Goal: Task Accomplishment & Management: Use online tool/utility

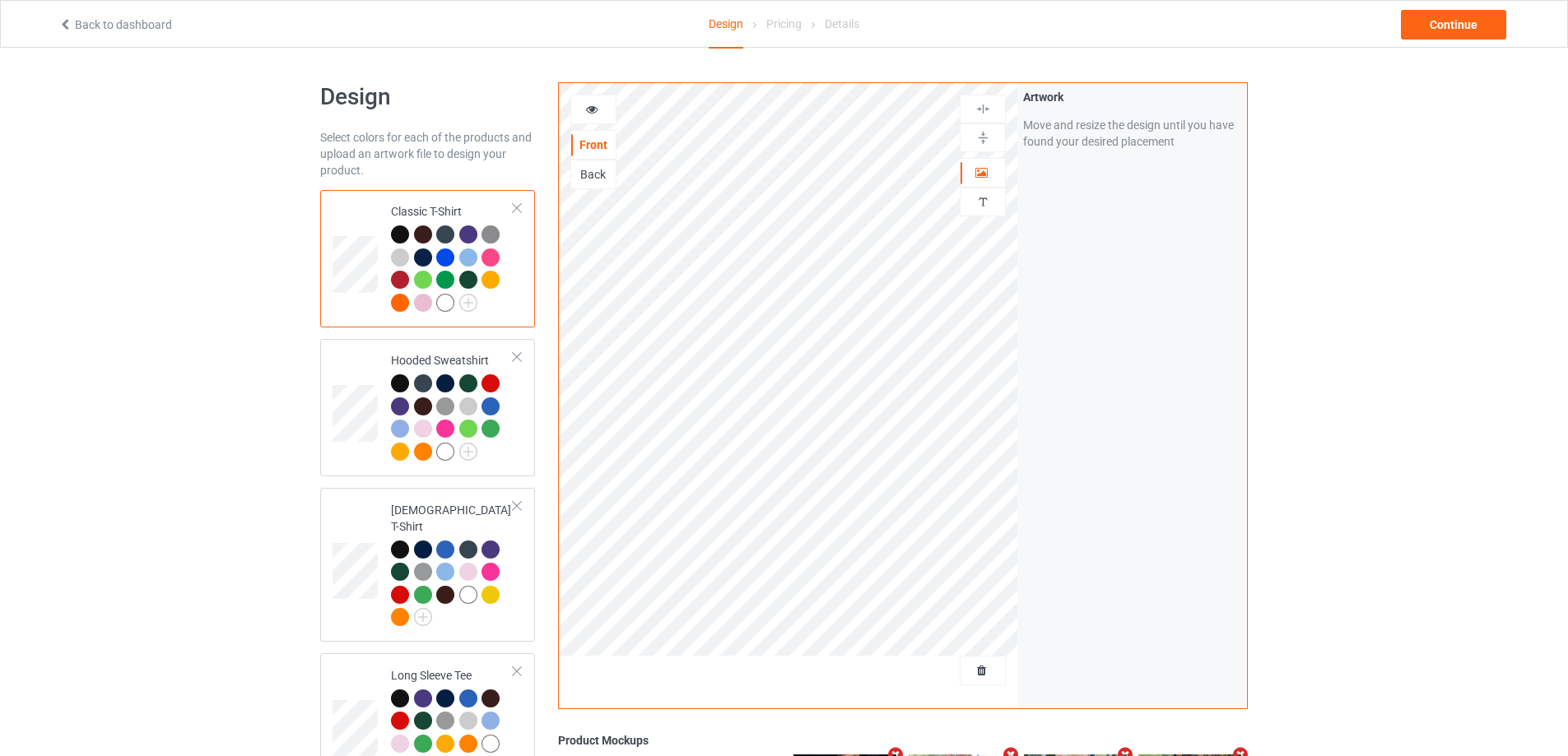
click at [987, 680] on div at bounding box center [982, 670] width 46 height 30
click at [975, 674] on span "Delete all designs" at bounding box center [944, 671] width 87 height 13
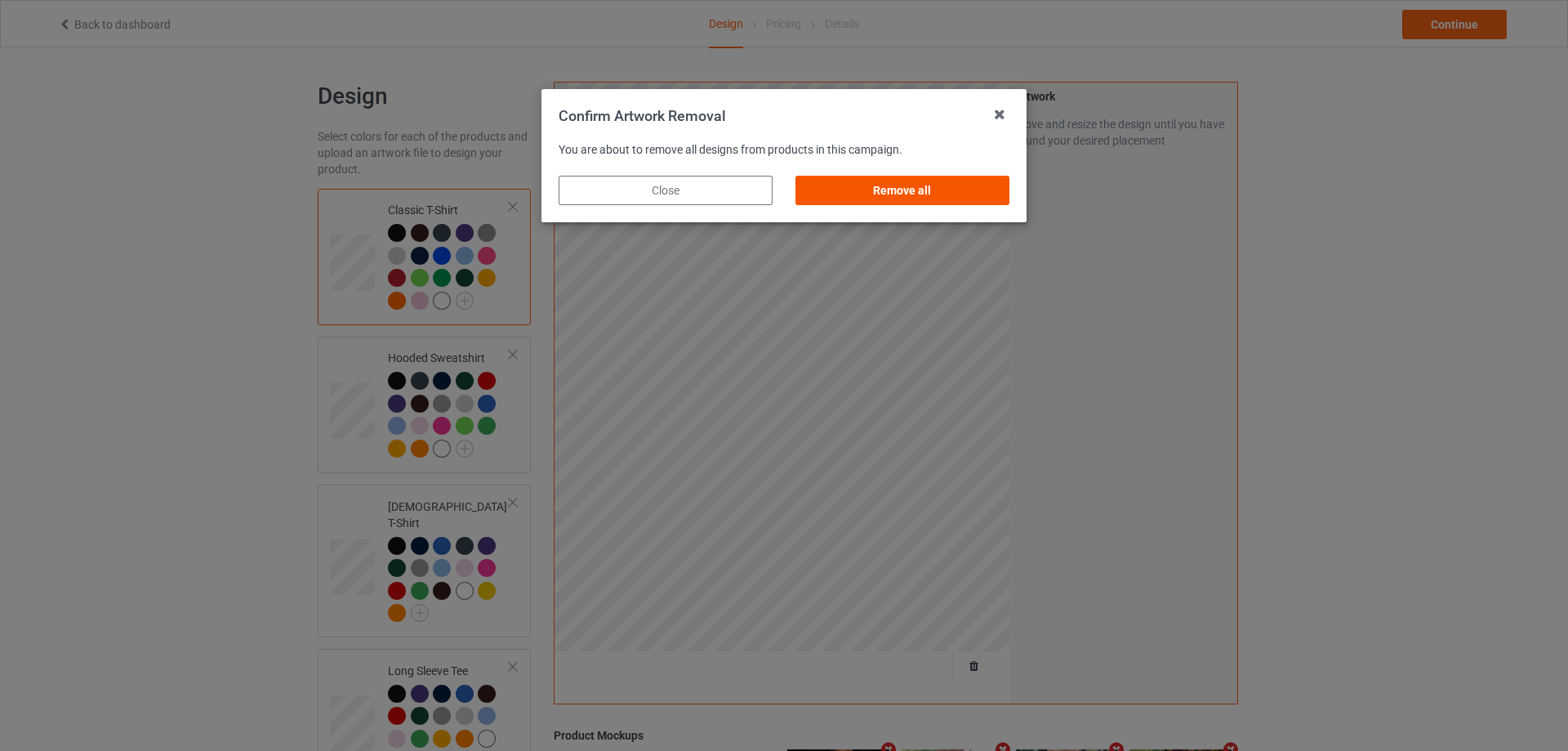
click at [927, 195] on div "Remove all" at bounding box center [902, 190] width 214 height 29
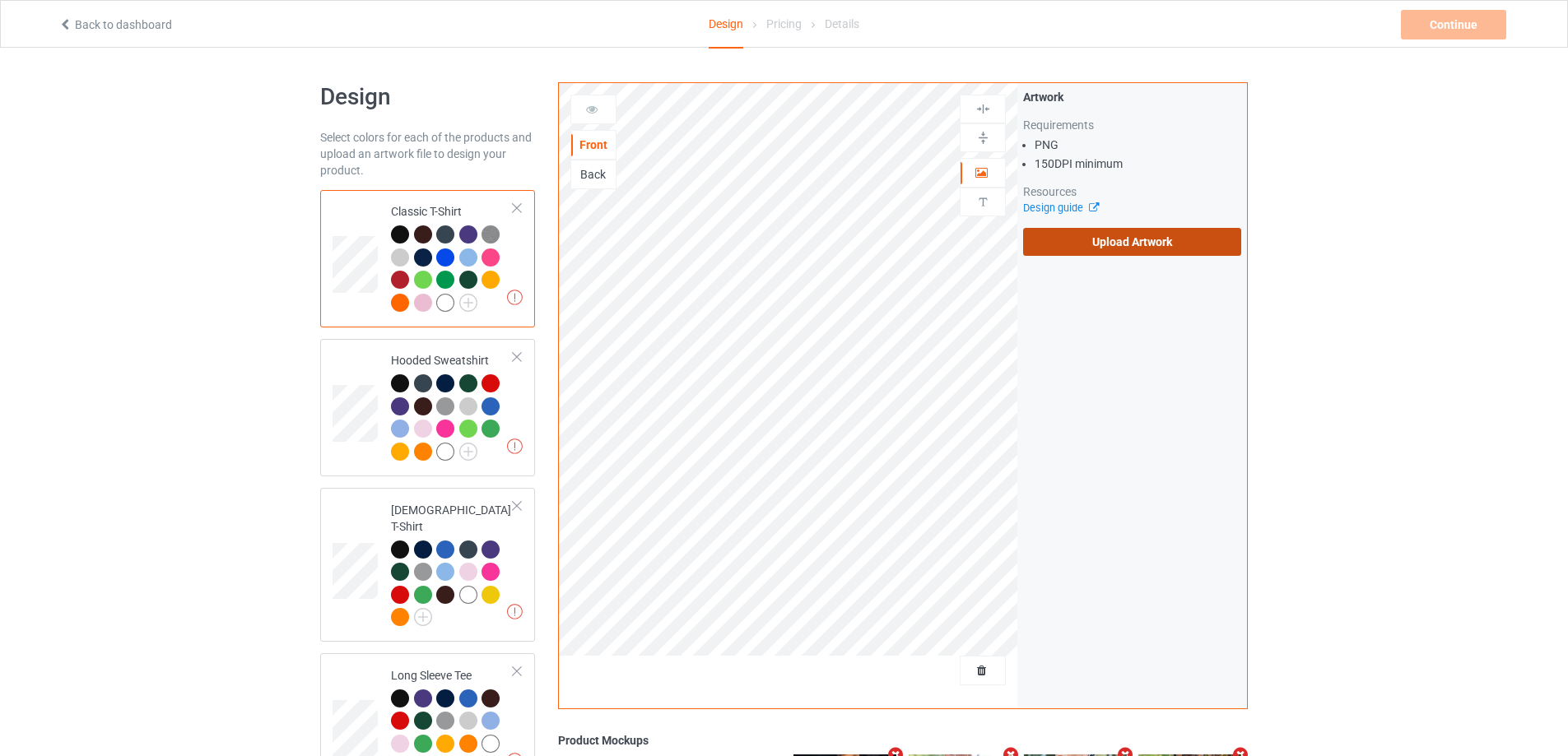
click at [1065, 248] on label "Upload Artwork" at bounding box center [1131, 241] width 218 height 28
click at [0, 0] on input "Upload Artwork" at bounding box center [0, 0] width 0 height 0
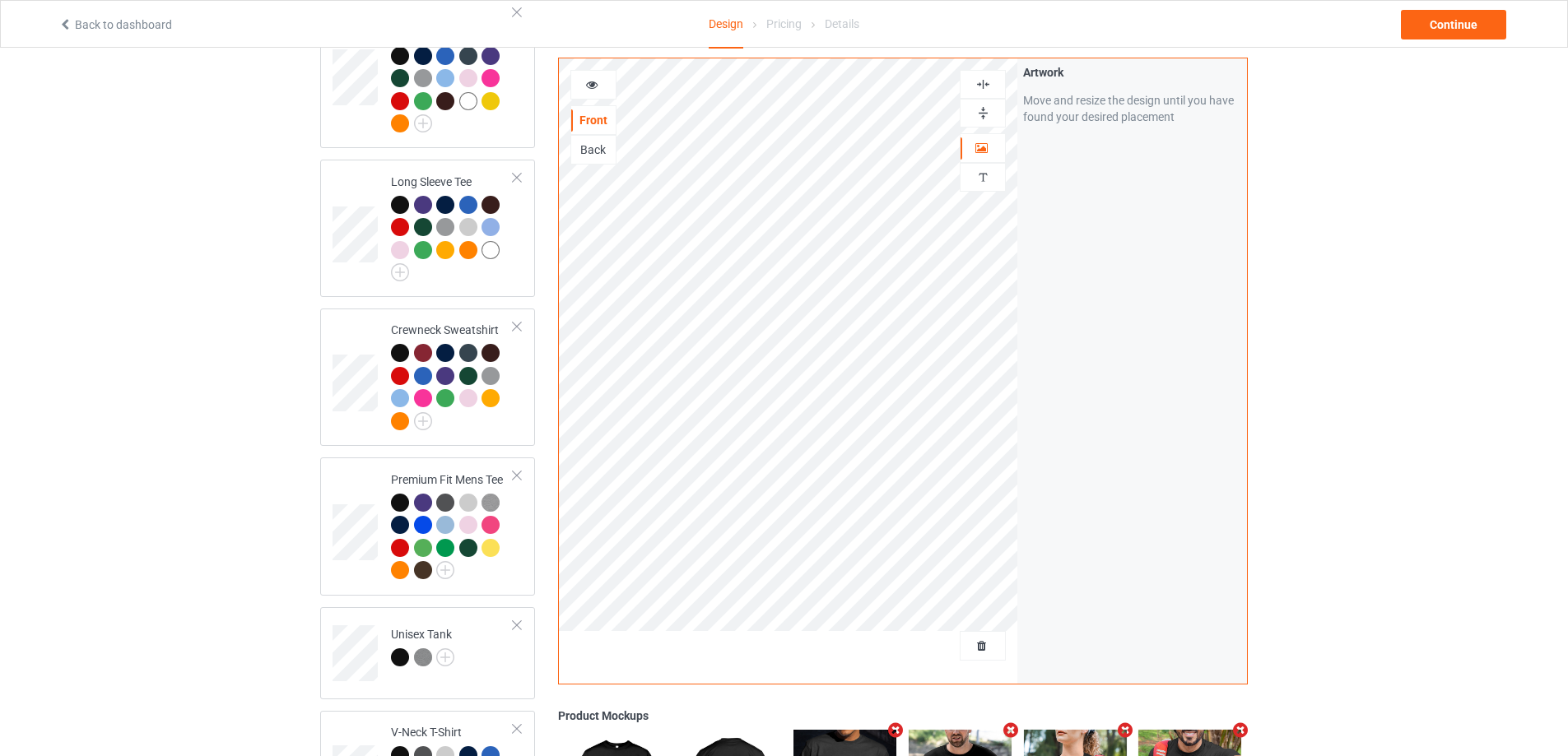
scroll to position [1069, 0]
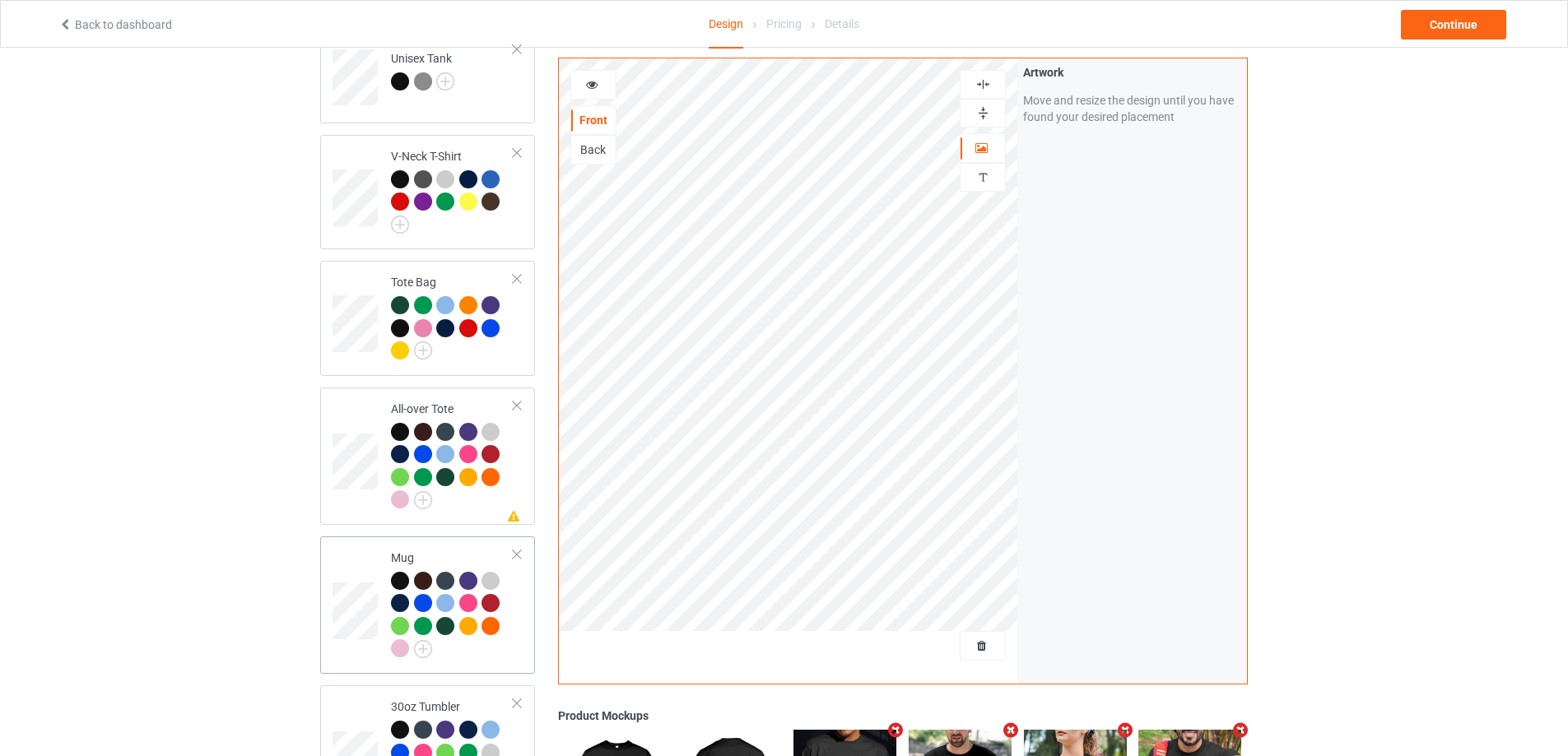
click at [510, 642] on div at bounding box center [452, 616] width 123 height 91
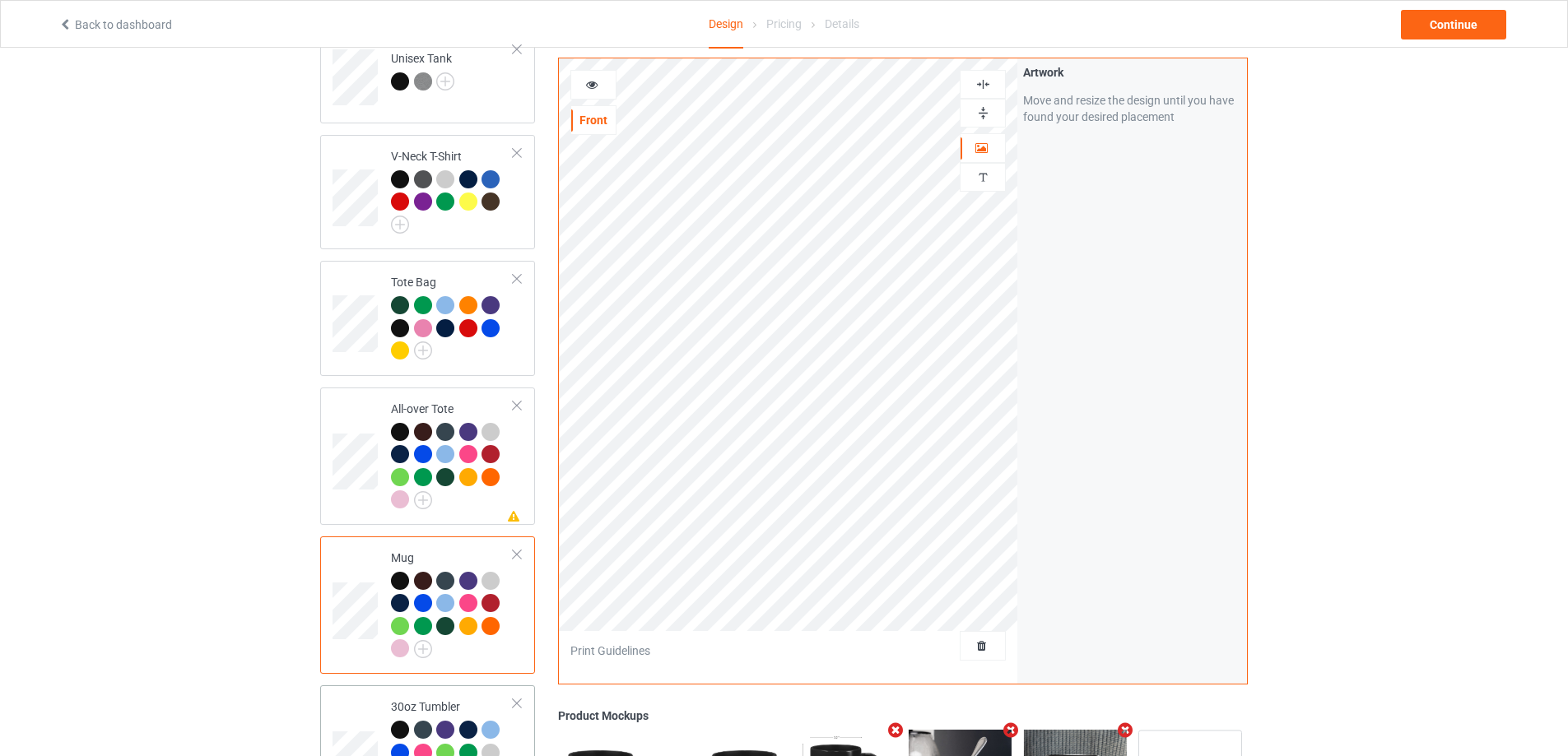
scroll to position [1390, 0]
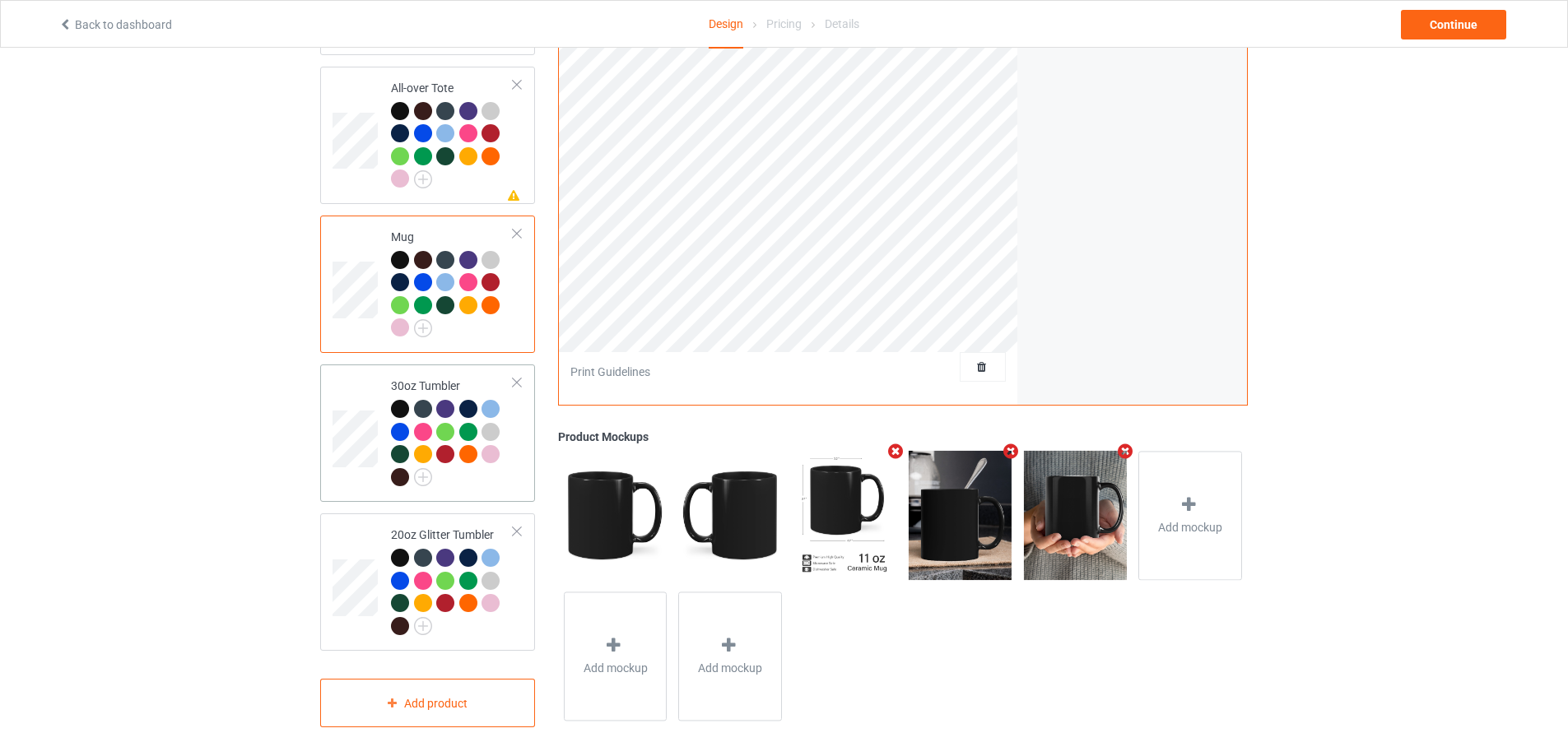
click at [502, 478] on div at bounding box center [452, 445] width 123 height 91
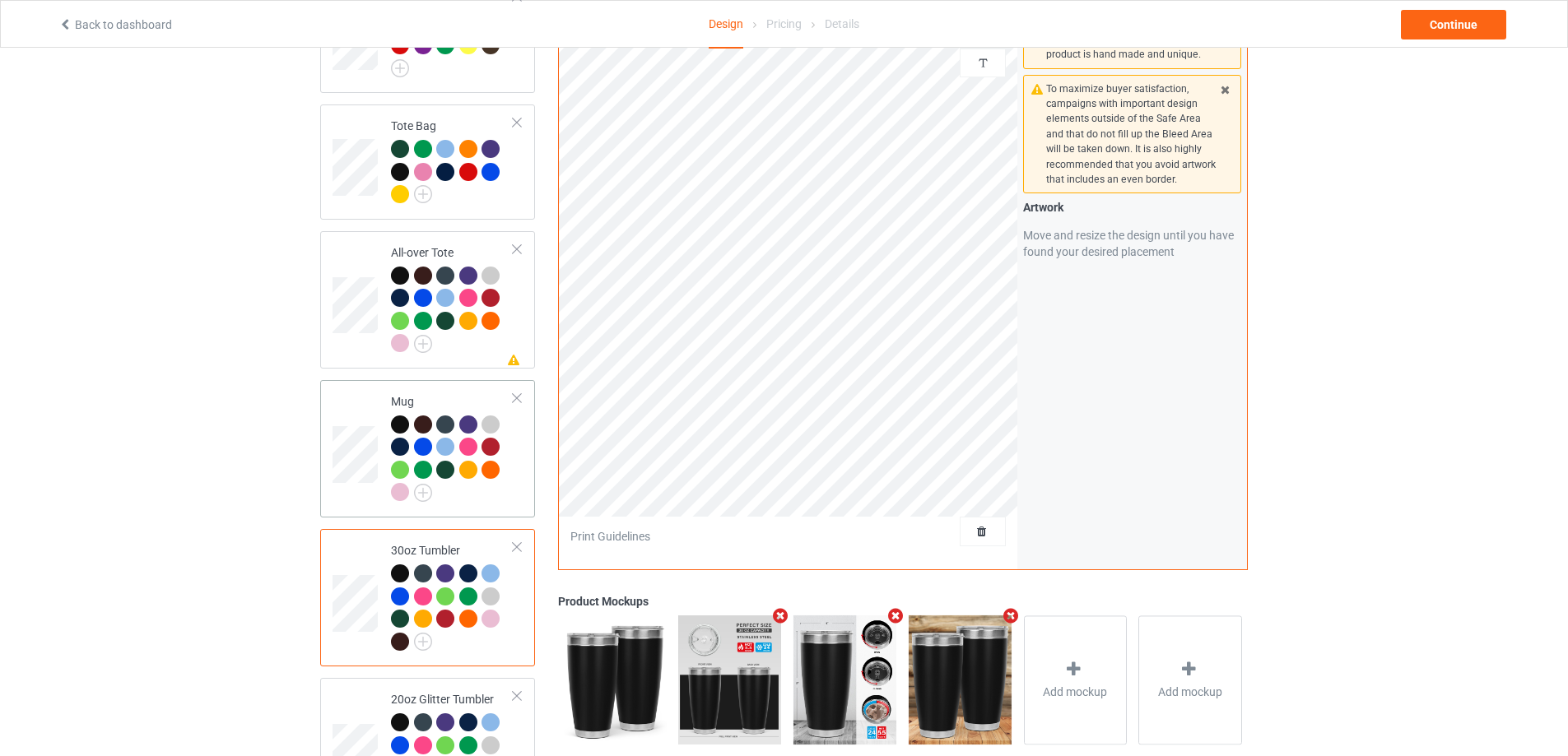
scroll to position [1308, 0]
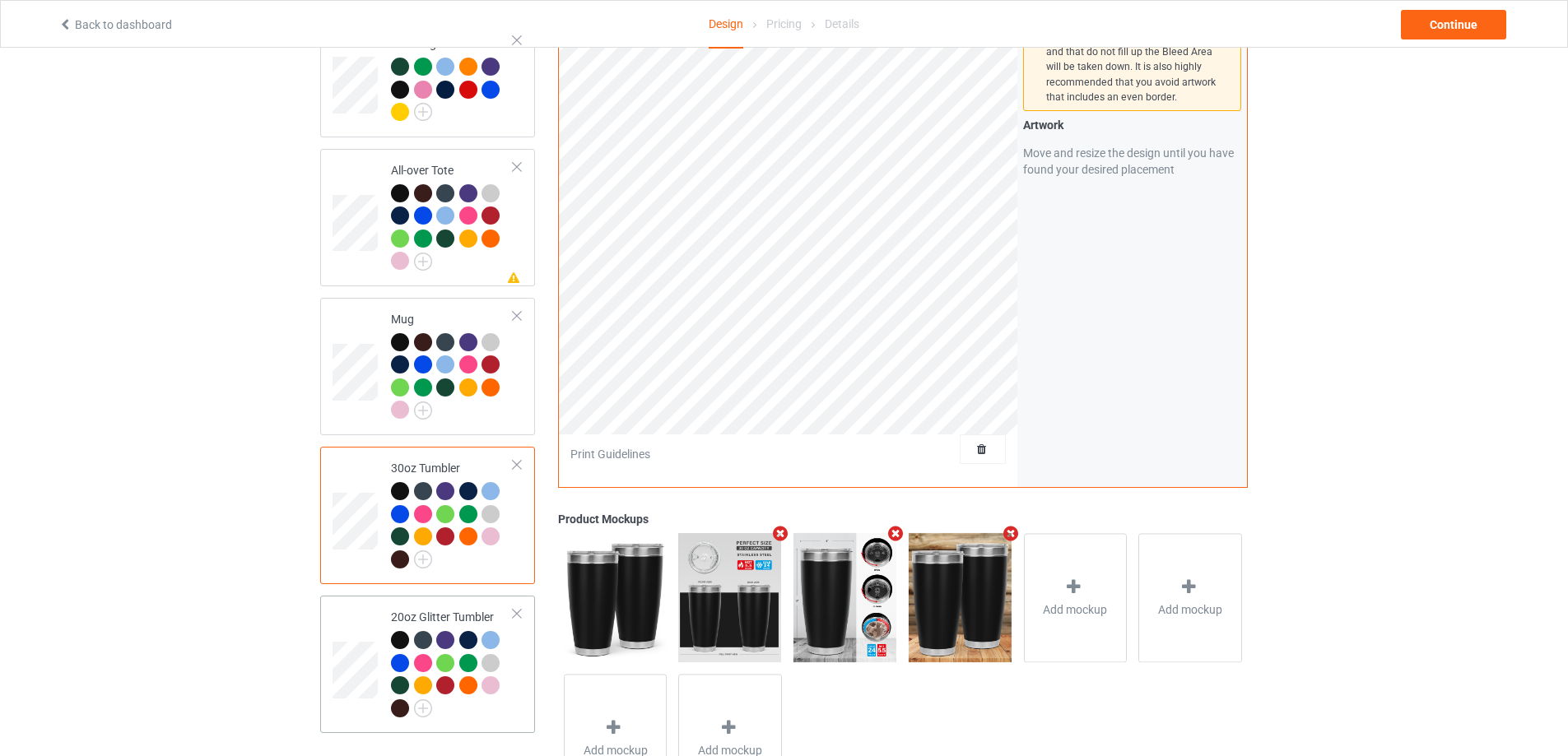
click at [524, 660] on div "20oz Glitter Tumbler" at bounding box center [427, 664] width 214 height 138
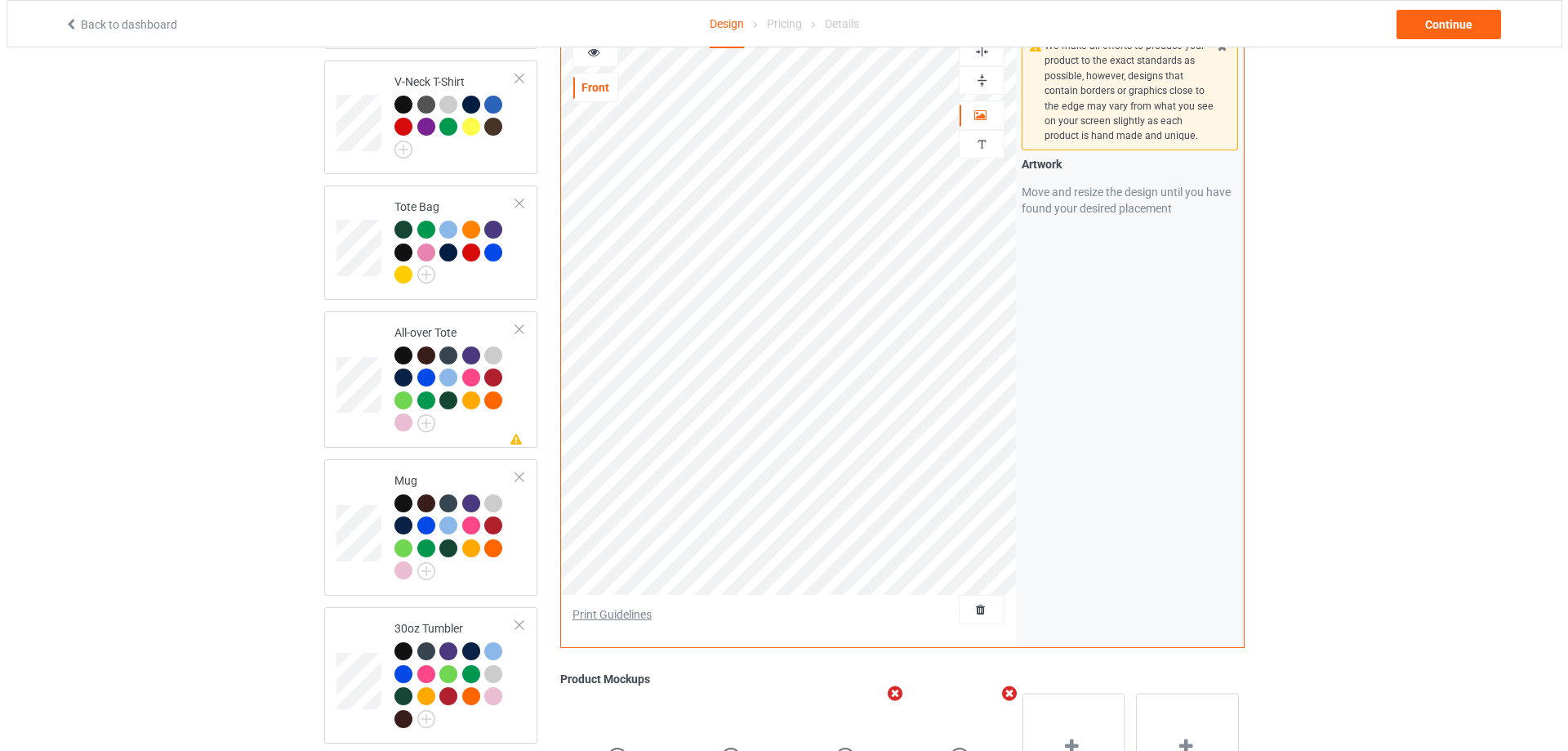
scroll to position [1381, 0]
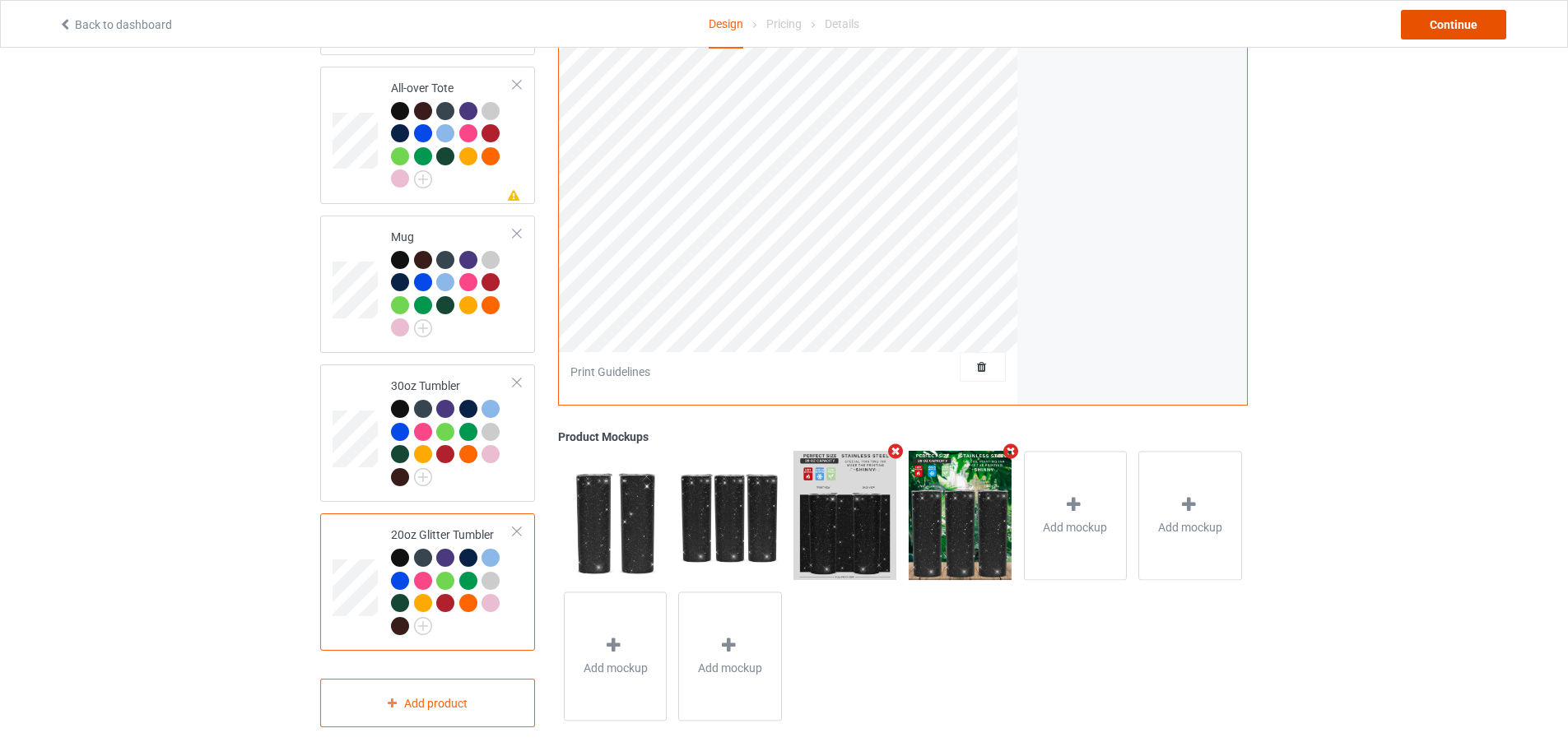
click at [1432, 24] on div "Continue" at bounding box center [1453, 24] width 105 height 30
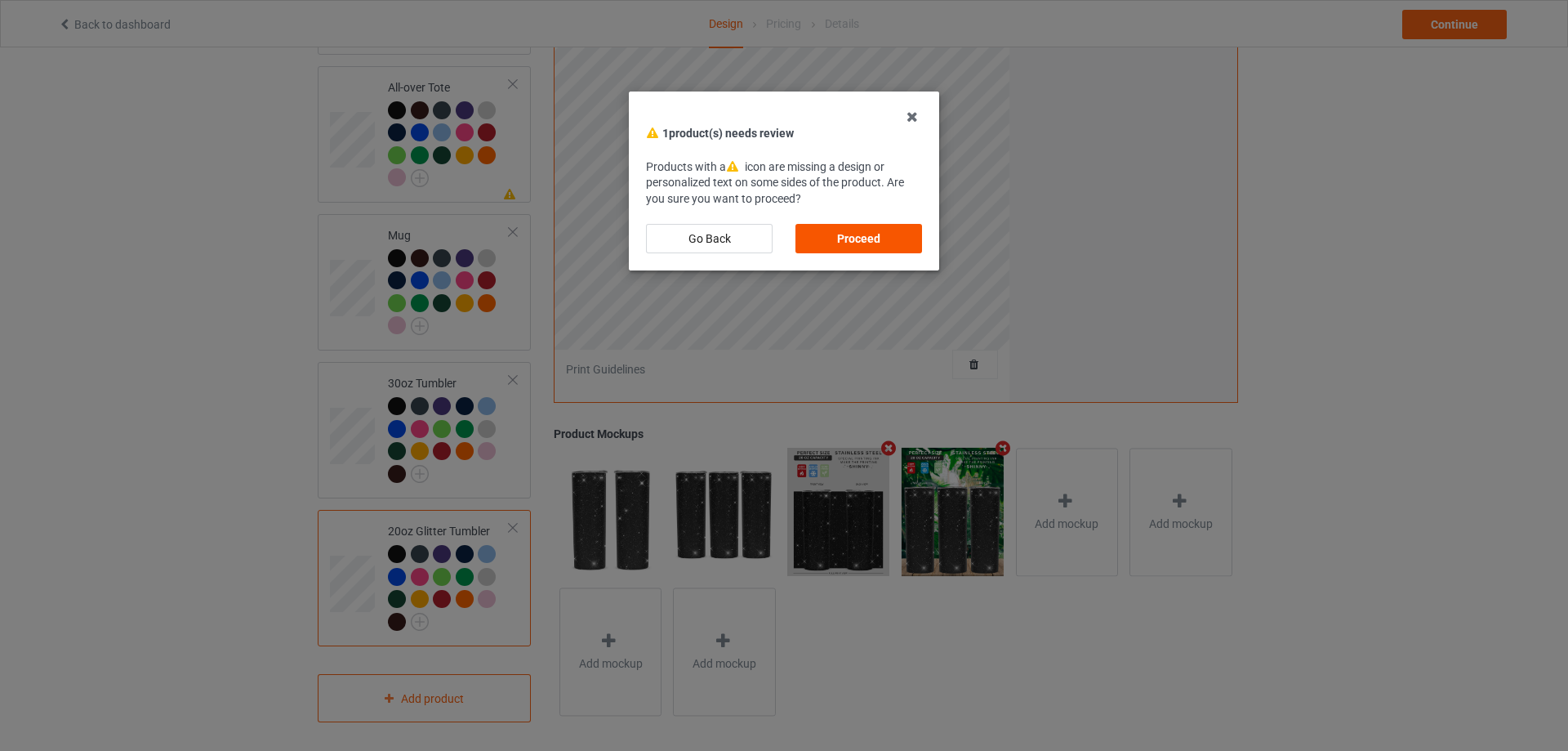
click at [889, 235] on div "Proceed" at bounding box center [858, 239] width 126 height 29
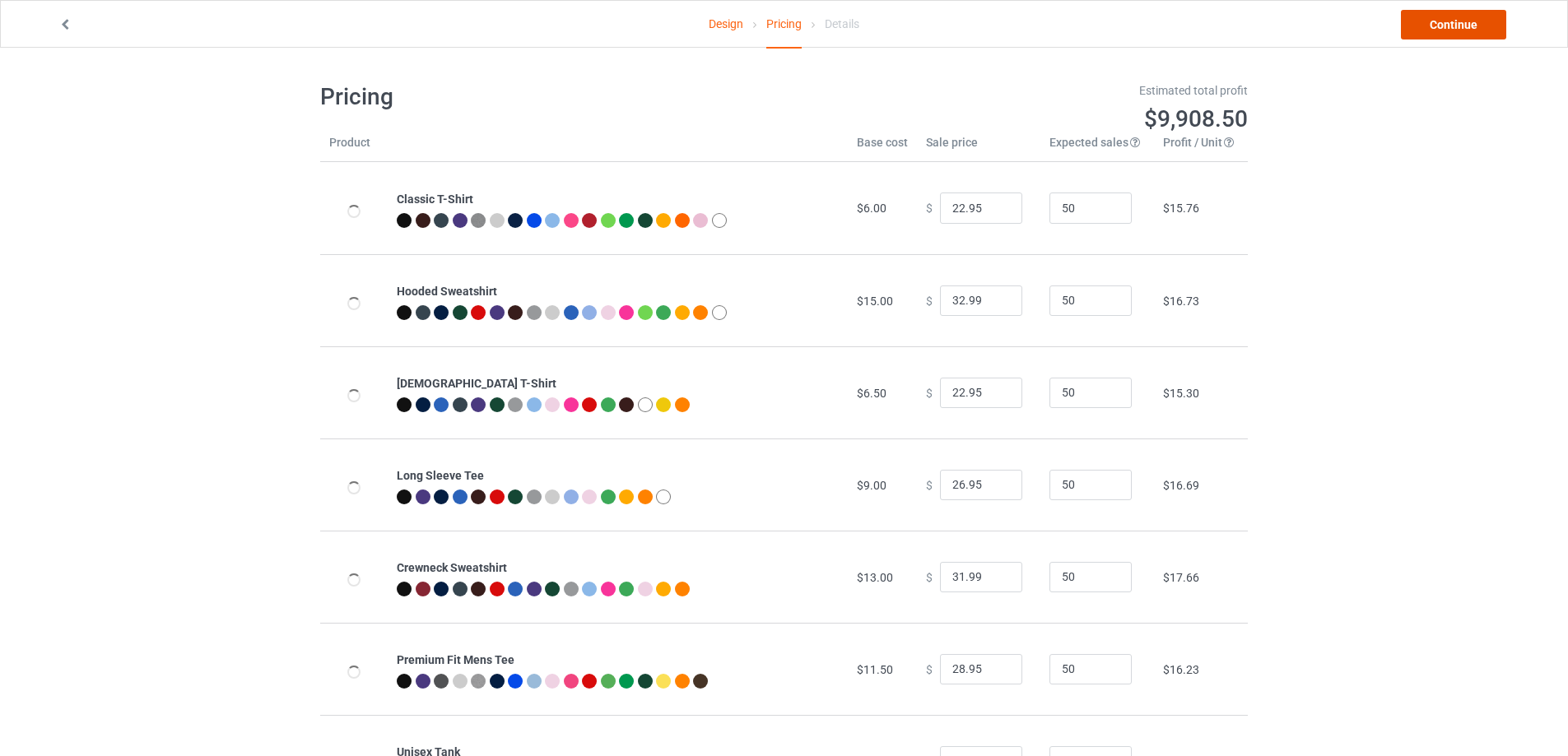
click at [1474, 20] on link "Continue" at bounding box center [1453, 24] width 105 height 30
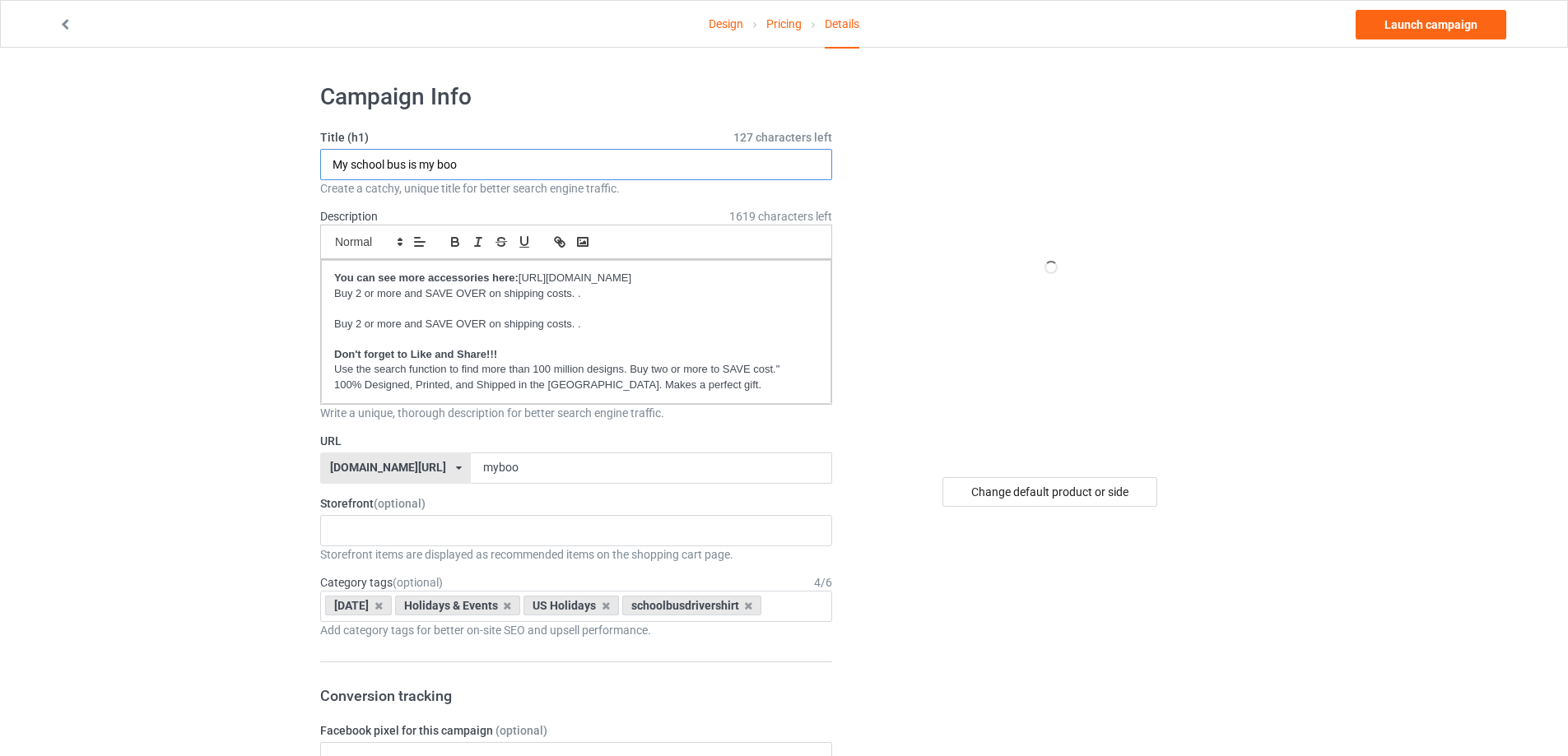
click at [370, 160] on input "My school bus is my boo" at bounding box center [575, 165] width 512 height 32
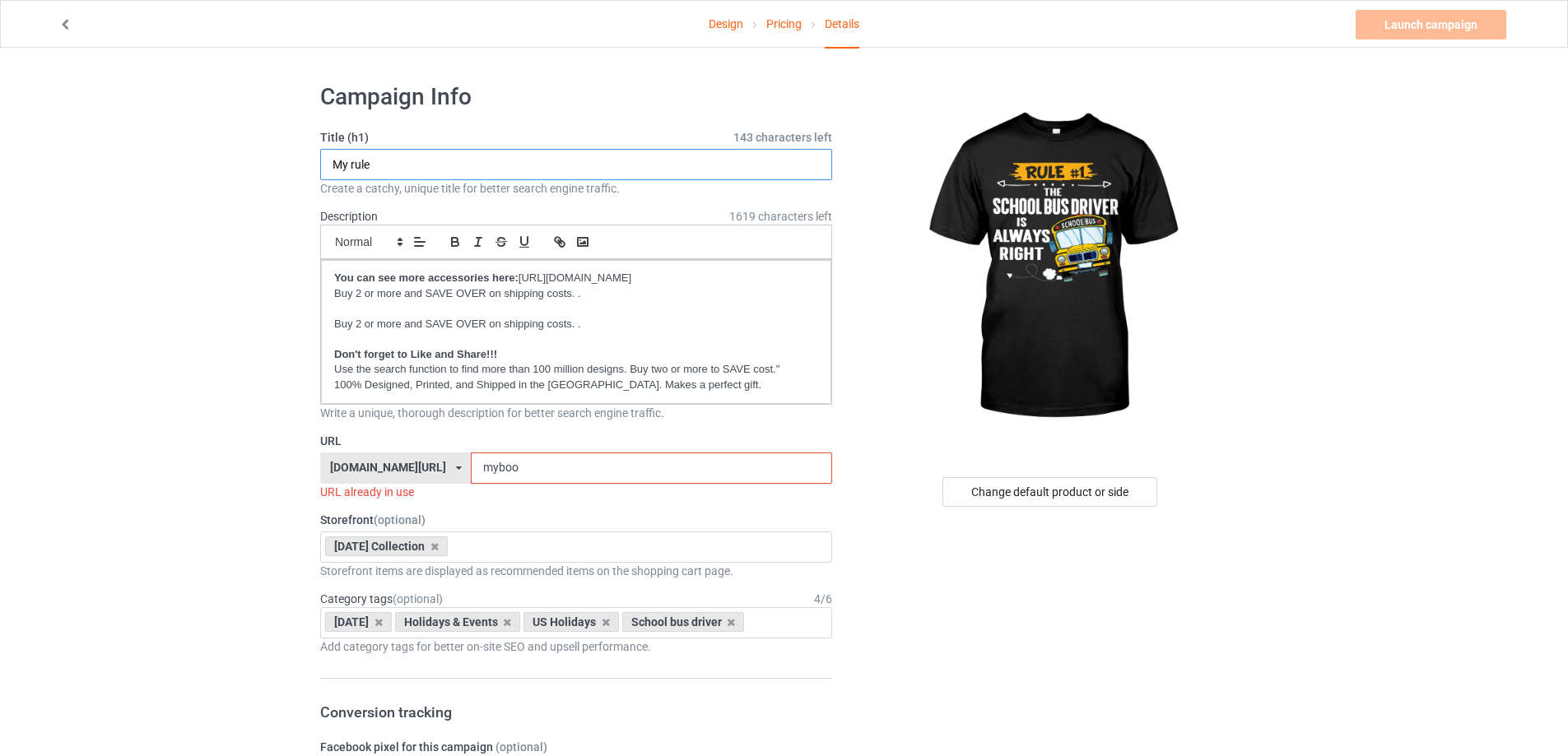
type input "My rule"
click at [495, 469] on input "myboo" at bounding box center [651, 468] width 361 height 32
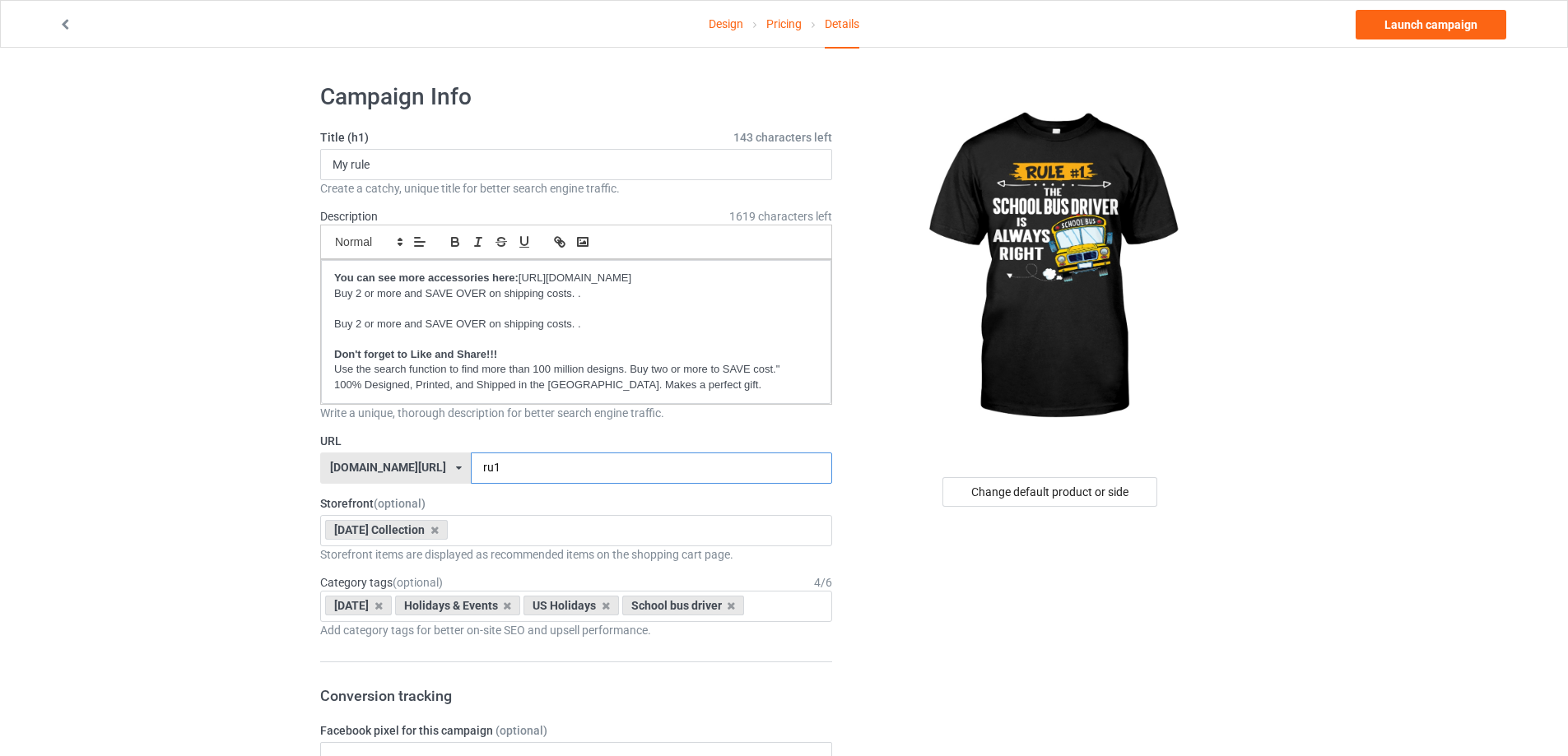
type input "ru1"
click at [438, 527] on icon at bounding box center [435, 529] width 9 height 11
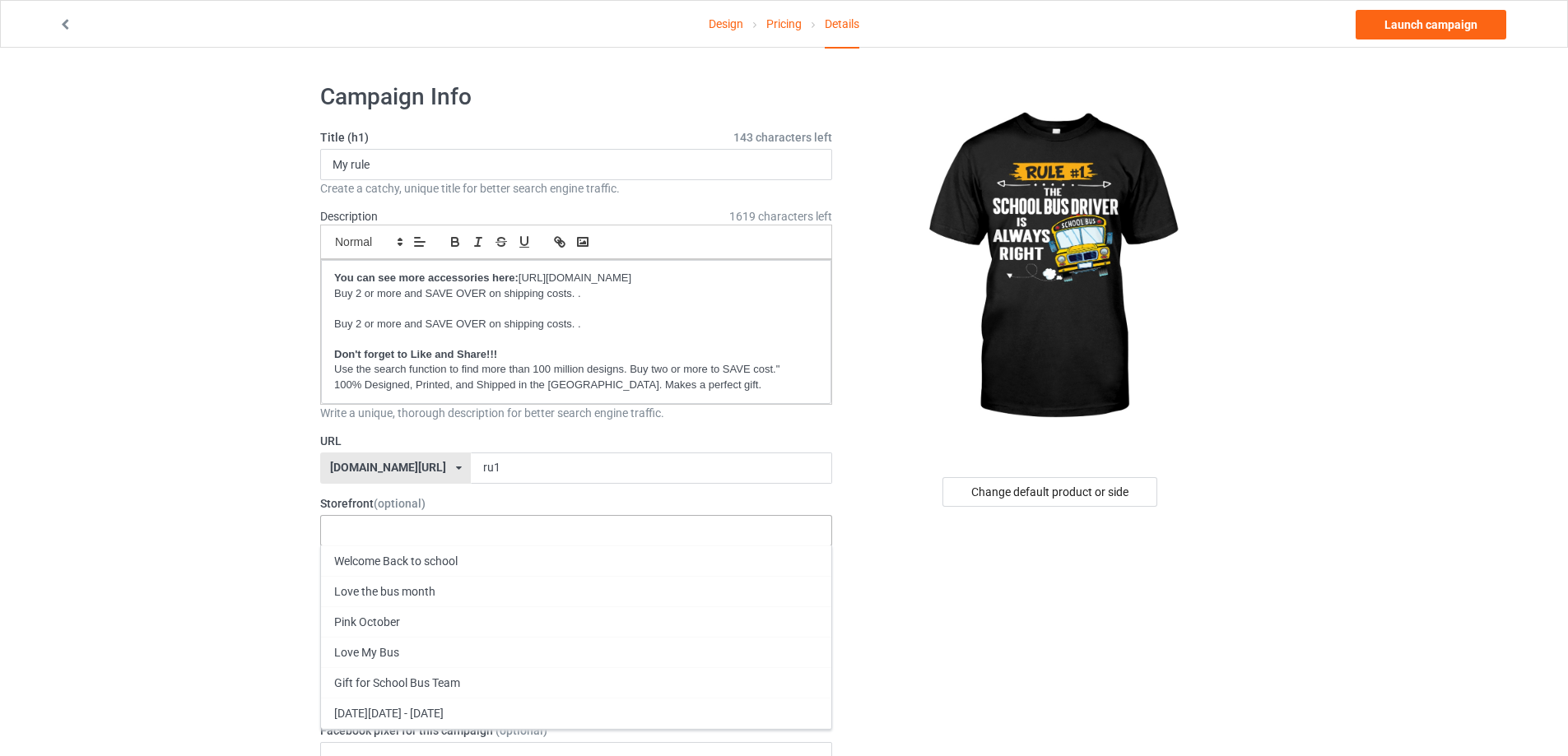
click at [449, 527] on div "Welcome Back to school Love the bus month Pink October Love My Bus Gift for Sch…" at bounding box center [575, 530] width 512 height 32
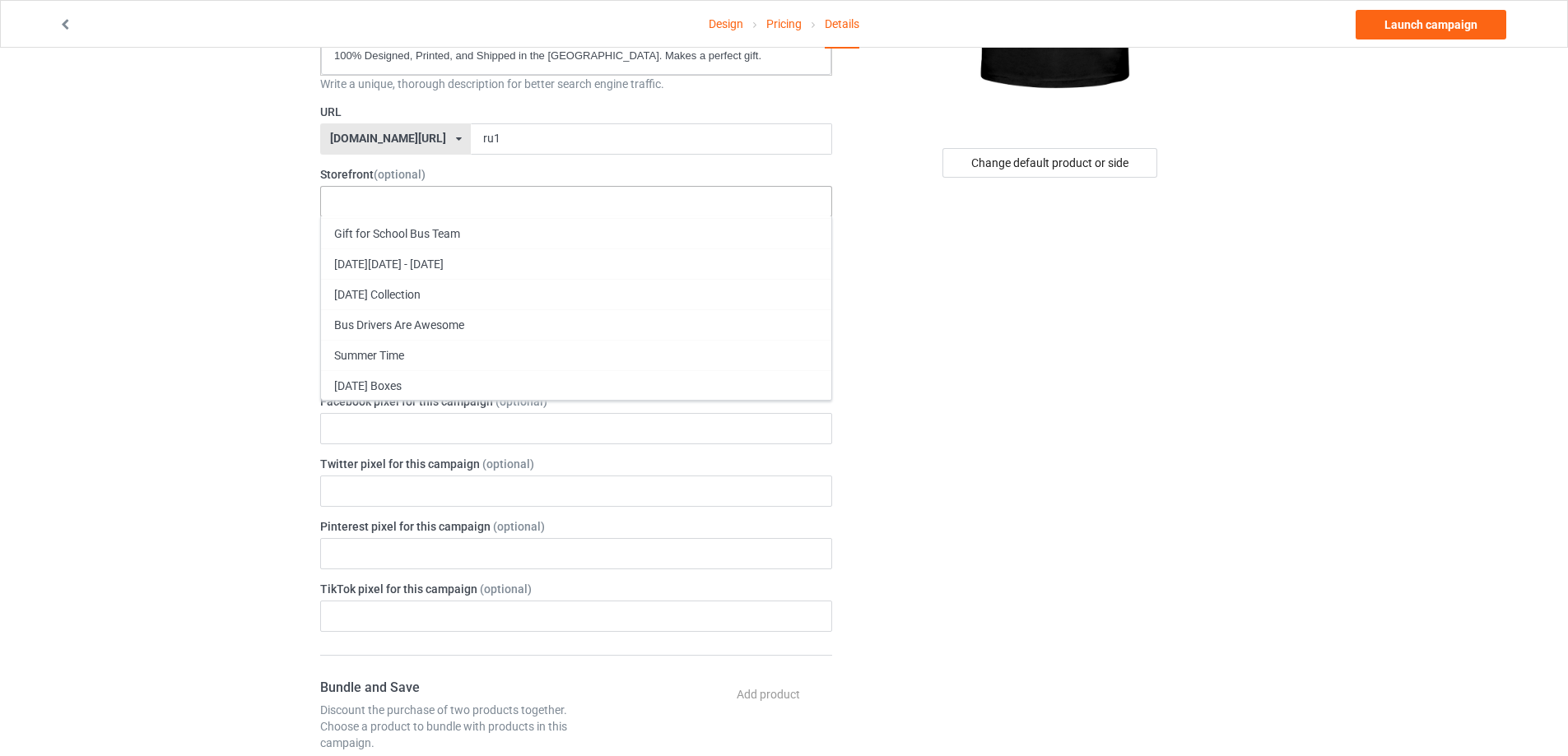
click at [412, 445] on div "SCHOOL BUS BOX" at bounding box center [575, 446] width 510 height 31
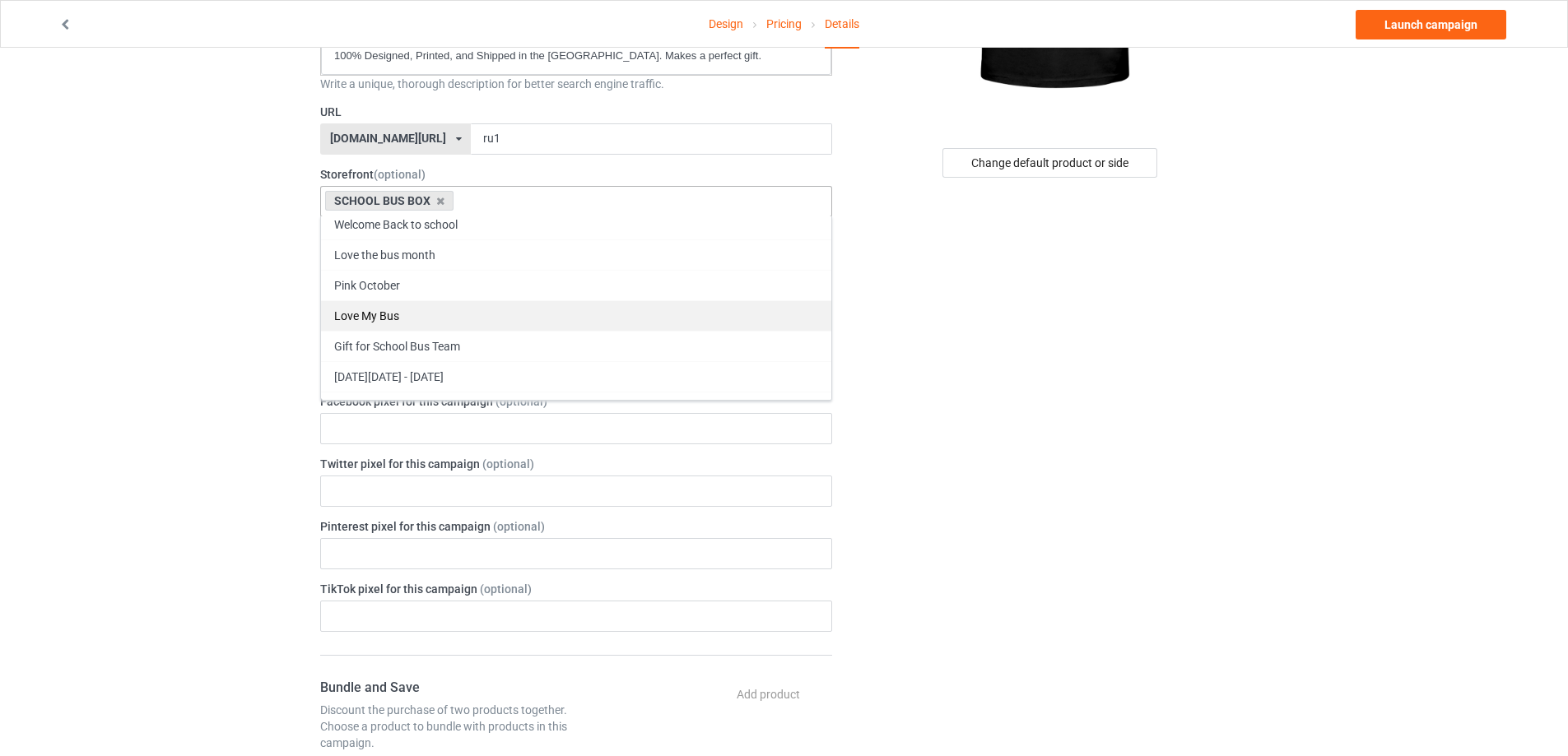
scroll to position [0, 0]
click at [424, 318] on div "Love My Bus" at bounding box center [575, 322] width 510 height 31
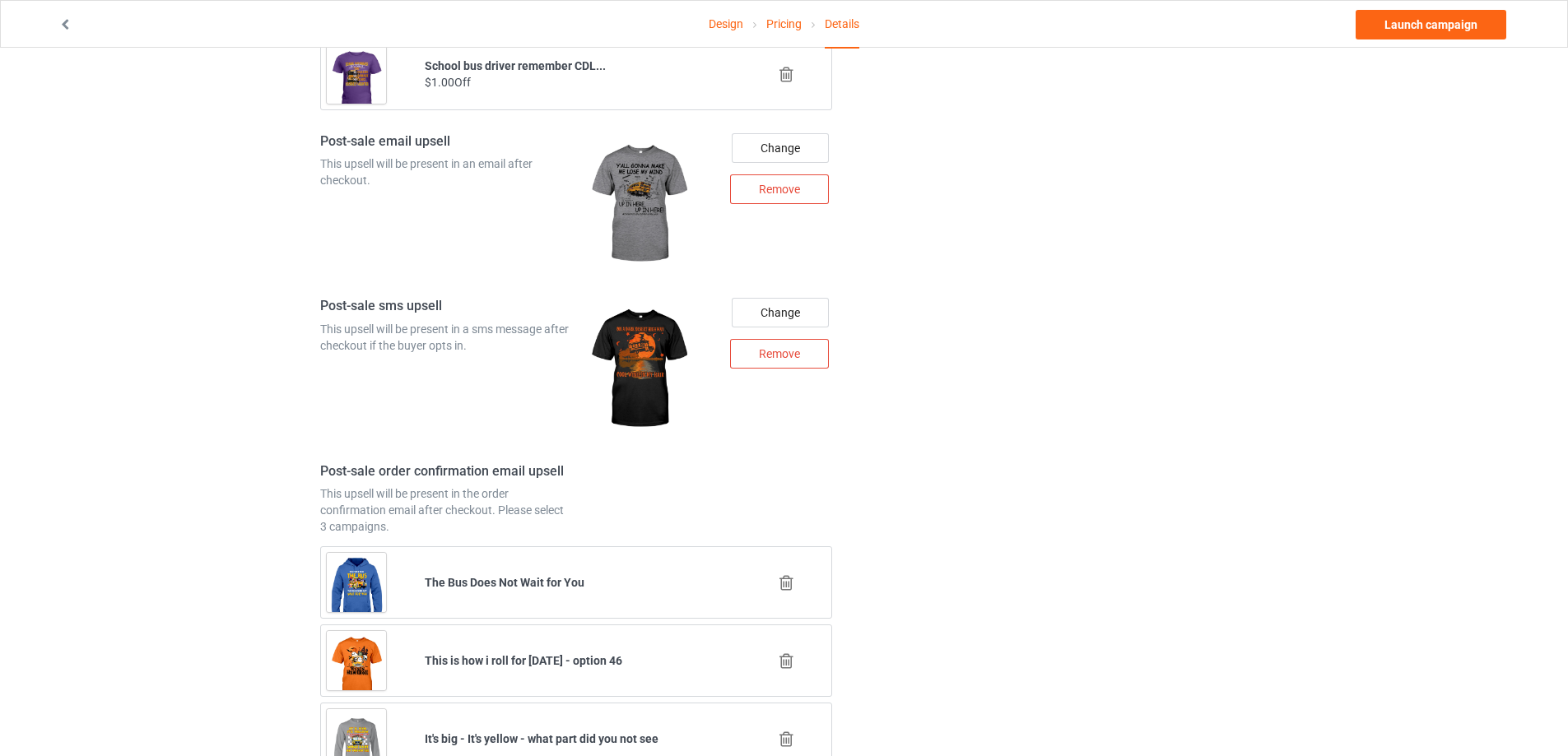
scroll to position [2042, 0]
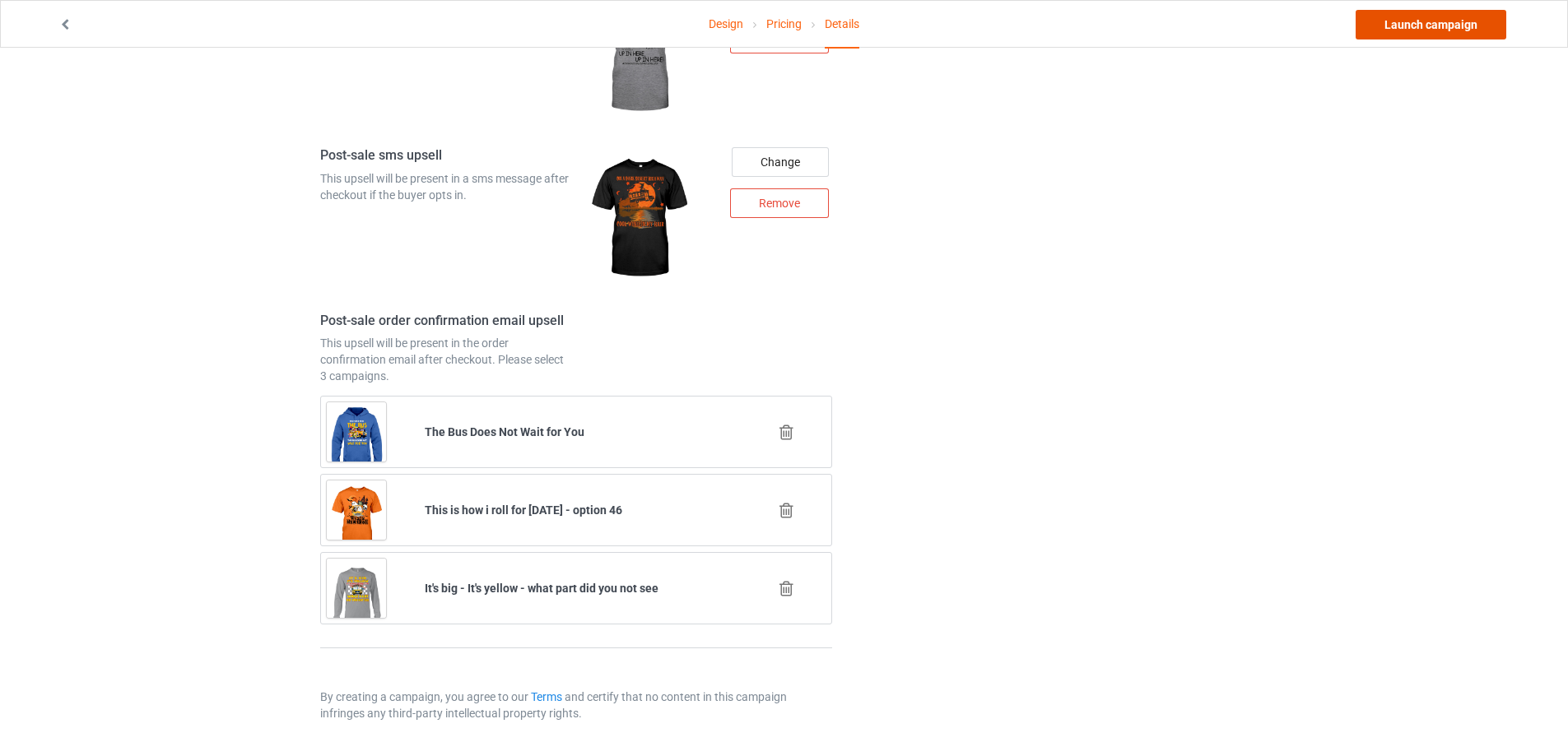
click at [1385, 27] on link "Launch campaign" at bounding box center [1430, 24] width 150 height 30
